Goal: Communication & Community: Answer question/provide support

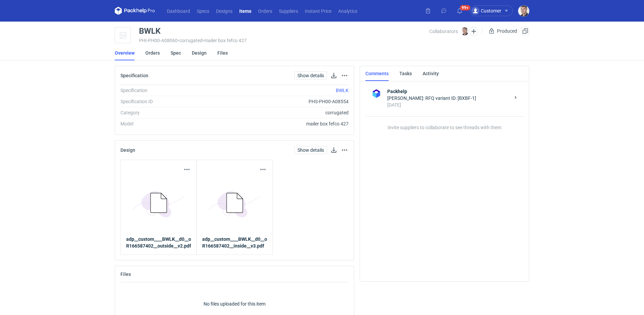
click at [161, 56] on li "Orders" at bounding box center [157, 52] width 25 height 15
click at [157, 53] on link "Orders" at bounding box center [152, 52] width 14 height 15
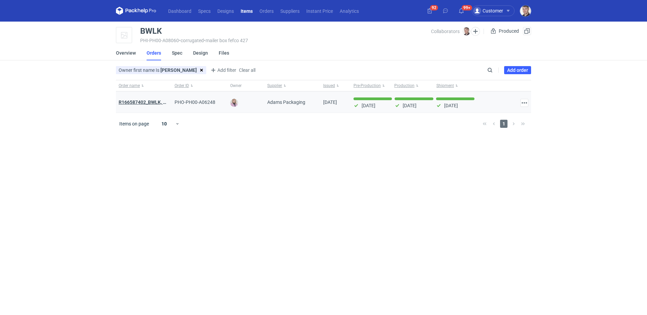
click at [154, 100] on strong "R166587402_BWLK, WYNU" at bounding box center [148, 101] width 58 height 5
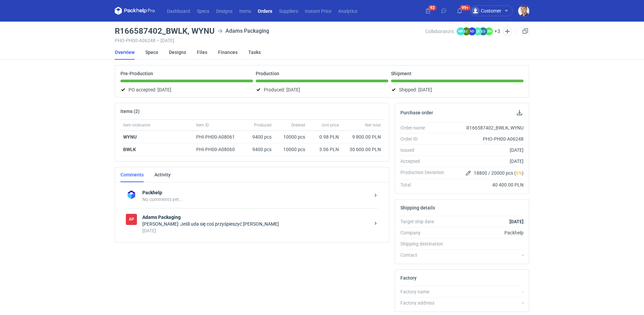
click at [186, 220] on strong "Adams Packaging" at bounding box center [256, 216] width 228 height 7
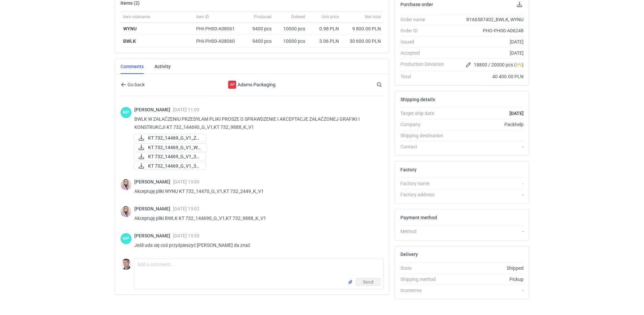
scroll to position [120, 0]
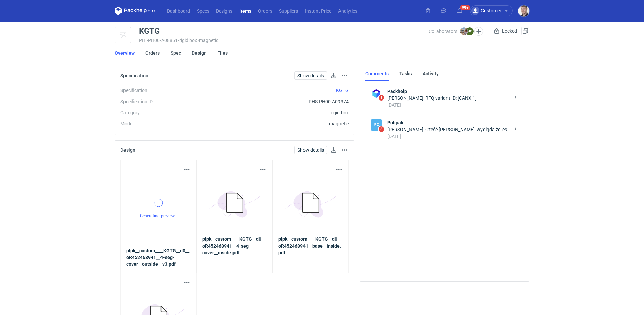
click at [439, 130] on div "Marcin Czarnecki: Cześć Michał, wygląda że jest OK" at bounding box center [449, 129] width 123 height 7
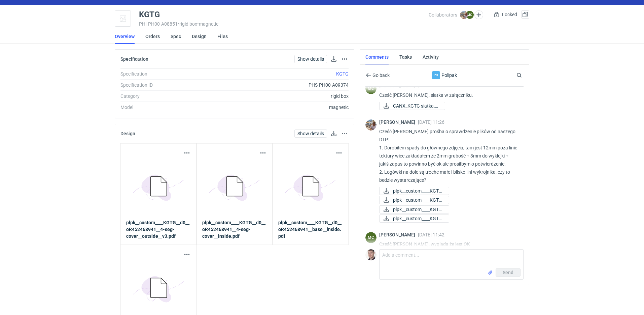
scroll to position [17, 0]
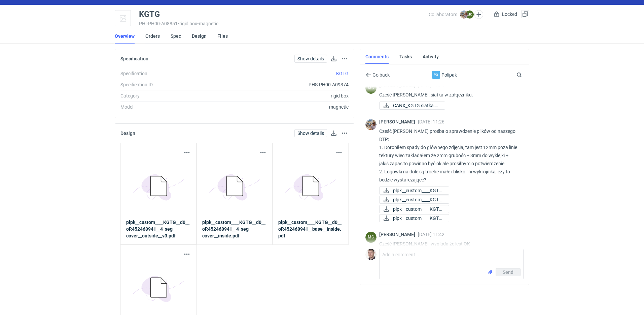
click at [151, 38] on link "Orders" at bounding box center [152, 36] width 14 height 15
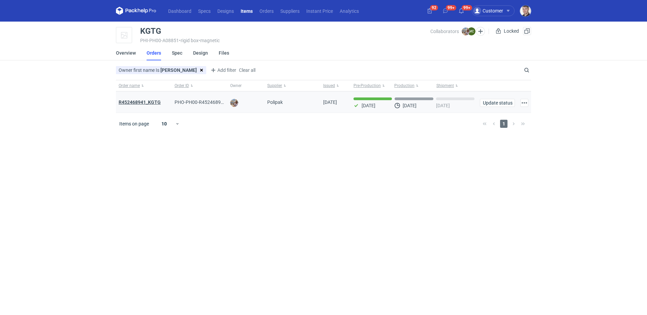
click at [154, 103] on strong "R452468941_KGTG" at bounding box center [140, 101] width 42 height 5
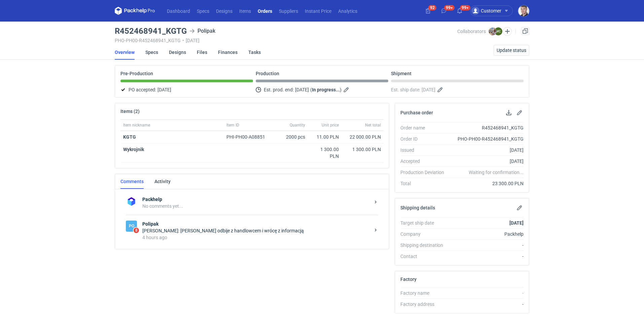
click at [255, 228] on div "Michał Palasek: Zaraz odbije z handlowcem i wrócę z informacją" at bounding box center [256, 230] width 228 height 7
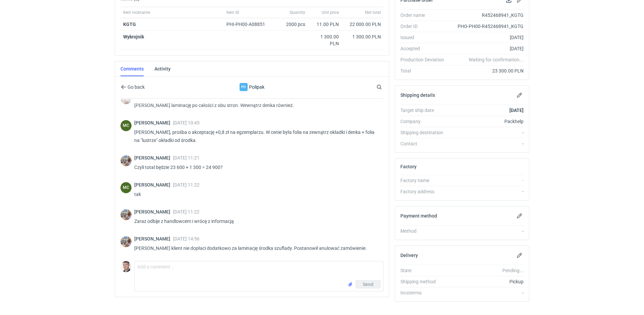
scroll to position [101, 0]
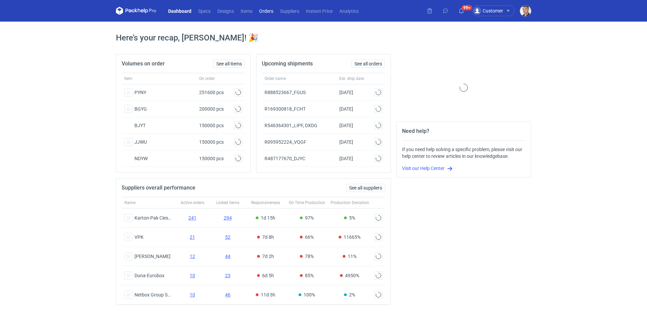
click at [270, 11] on link "Orders" at bounding box center [266, 11] width 21 height 8
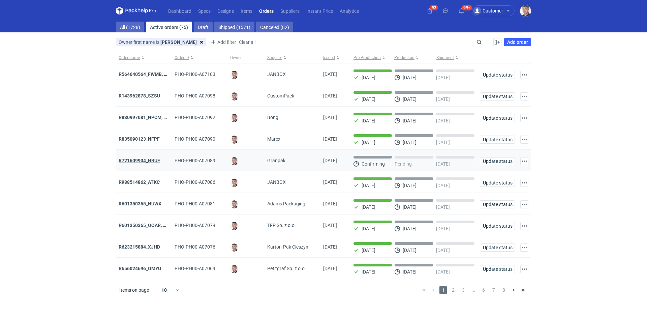
click at [140, 159] on strong "R721609904_HRUF" at bounding box center [139, 160] width 41 height 5
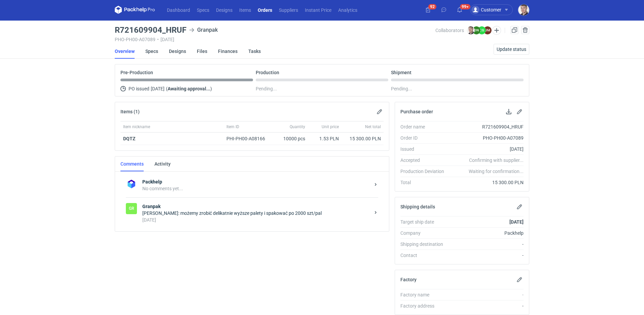
scroll to position [1, 0]
click at [216, 217] on div "4 days ago" at bounding box center [256, 219] width 228 height 7
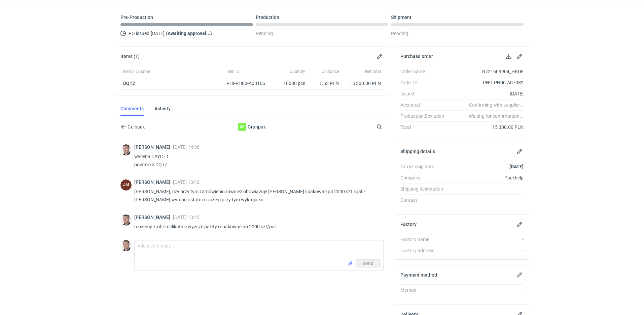
scroll to position [68, 0]
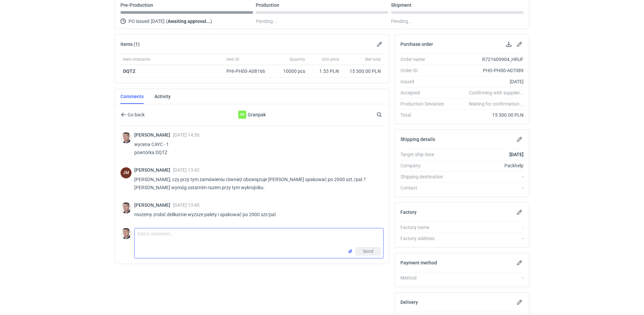
click at [173, 230] on textarea "Comment message" at bounding box center [259, 237] width 249 height 19
type textarea "Pani Joanno mamy już termin realizacji?"
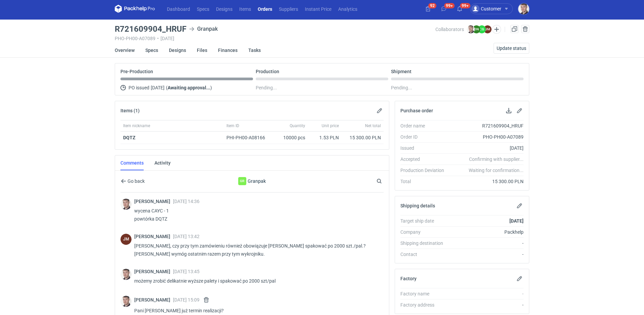
scroll to position [0, 0]
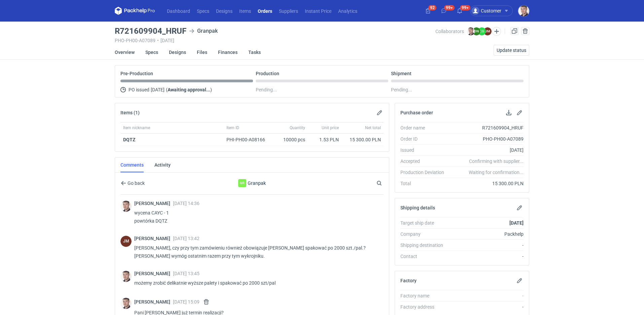
click at [262, 11] on link "Orders" at bounding box center [265, 11] width 21 height 8
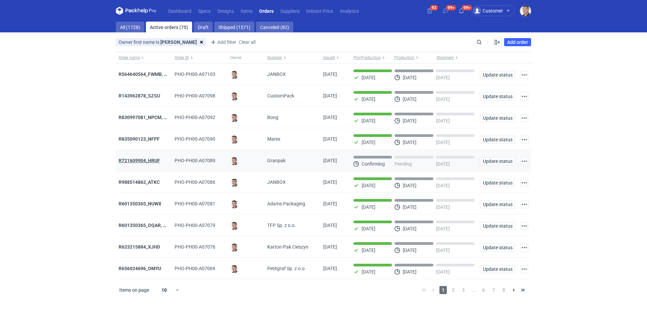
click at [136, 160] on strong "R721609904_HRUF" at bounding box center [139, 160] width 41 height 5
